Goal: Information Seeking & Learning: Learn about a topic

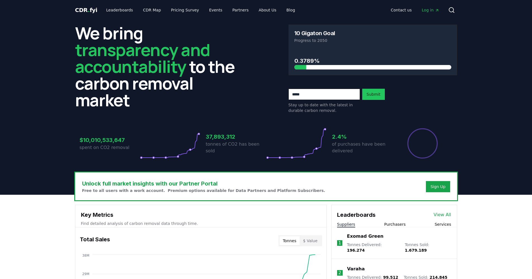
scroll to position [14, 0]
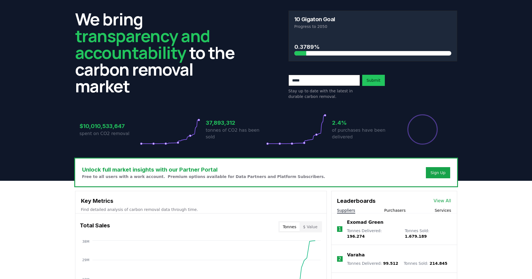
click at [436, 211] on button "Services" at bounding box center [443, 211] width 16 height 6
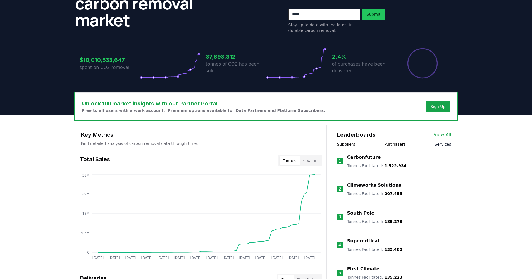
scroll to position [84, 0]
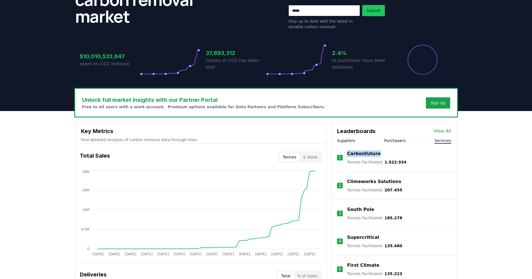
click at [359, 154] on p "Carbonfuture" at bounding box center [364, 154] width 34 height 7
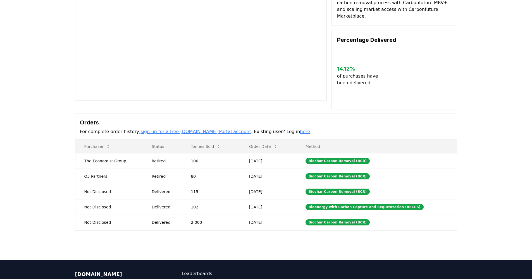
scroll to position [63, 0]
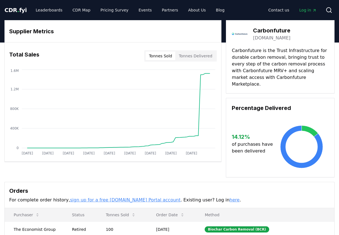
click at [201, 55] on button "Tonnes Delivered" at bounding box center [195, 55] width 40 height 9
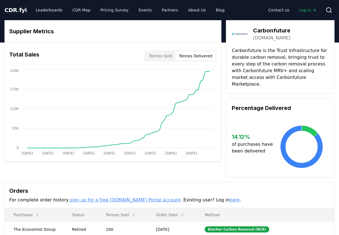
click at [170, 56] on button "Tonnes Sold" at bounding box center [161, 55] width 30 height 9
